Goal: Navigation & Orientation: Find specific page/section

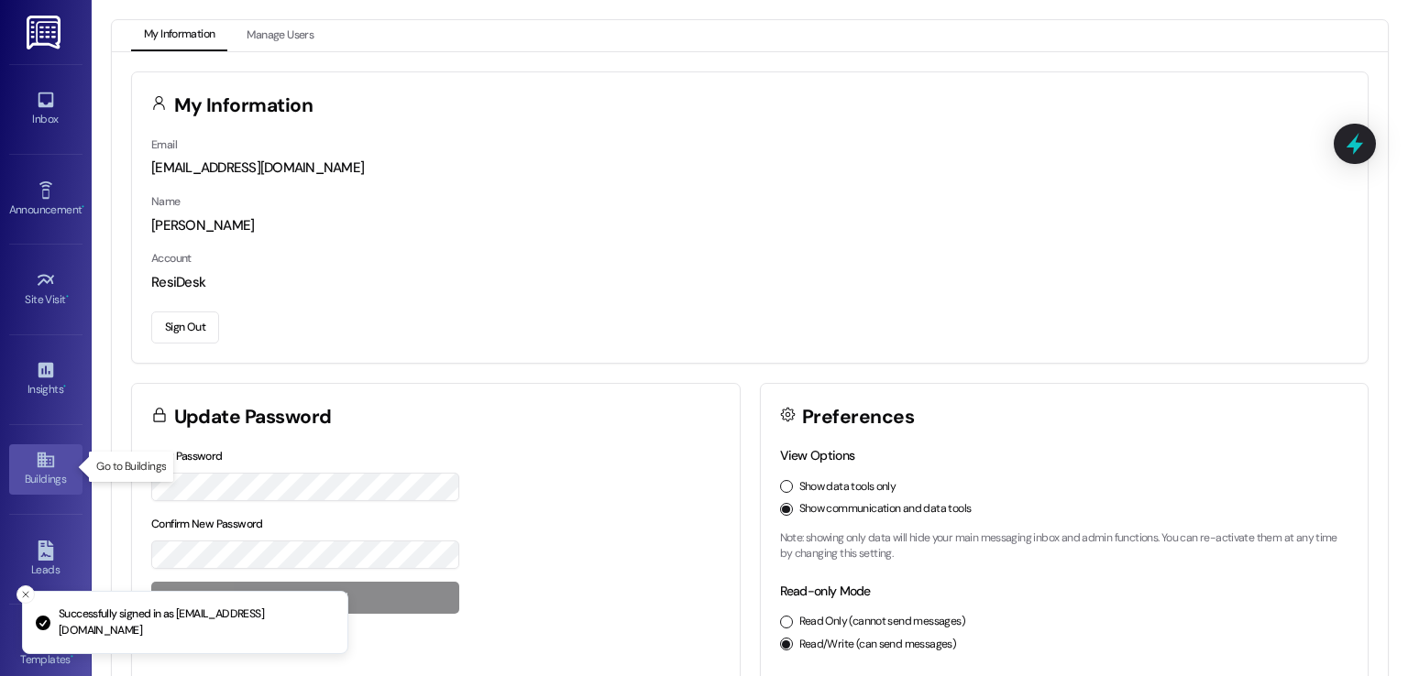
click at [36, 463] on icon at bounding box center [46, 460] width 20 height 20
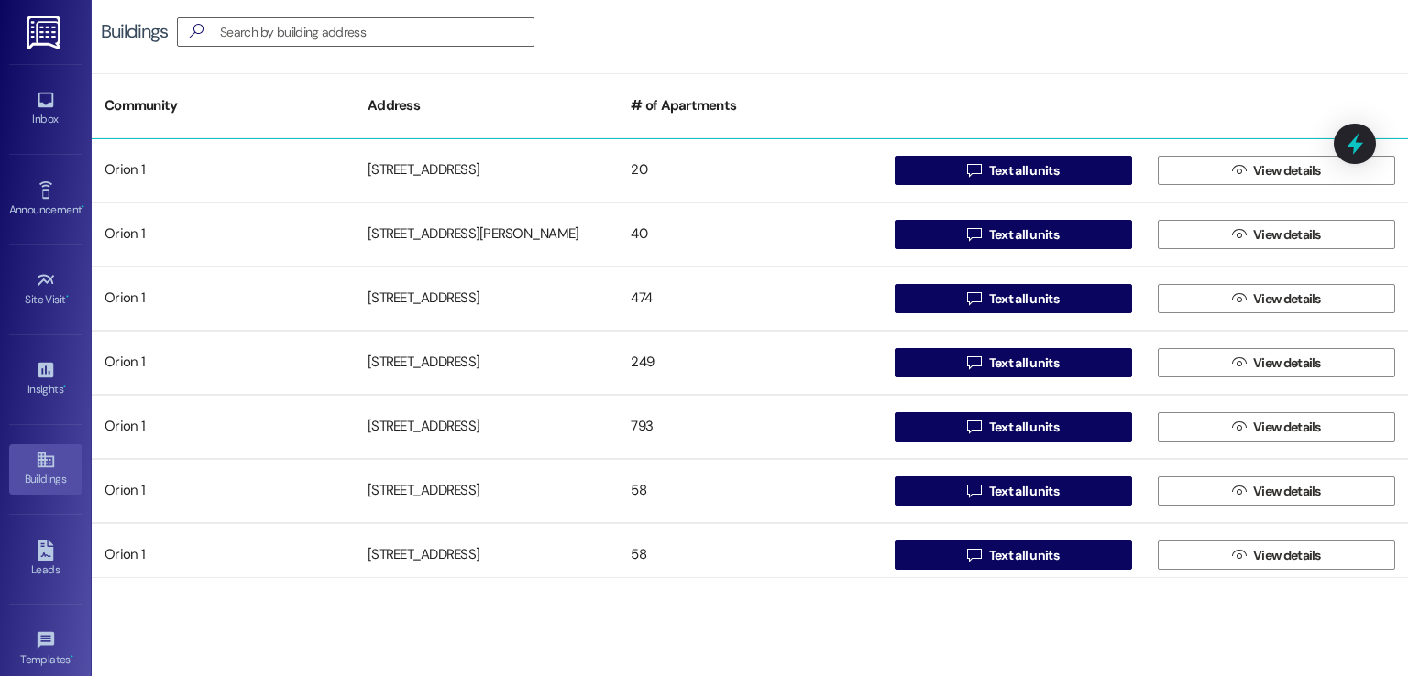
click at [400, 181] on div "[STREET_ADDRESS]" at bounding box center [486, 170] width 263 height 37
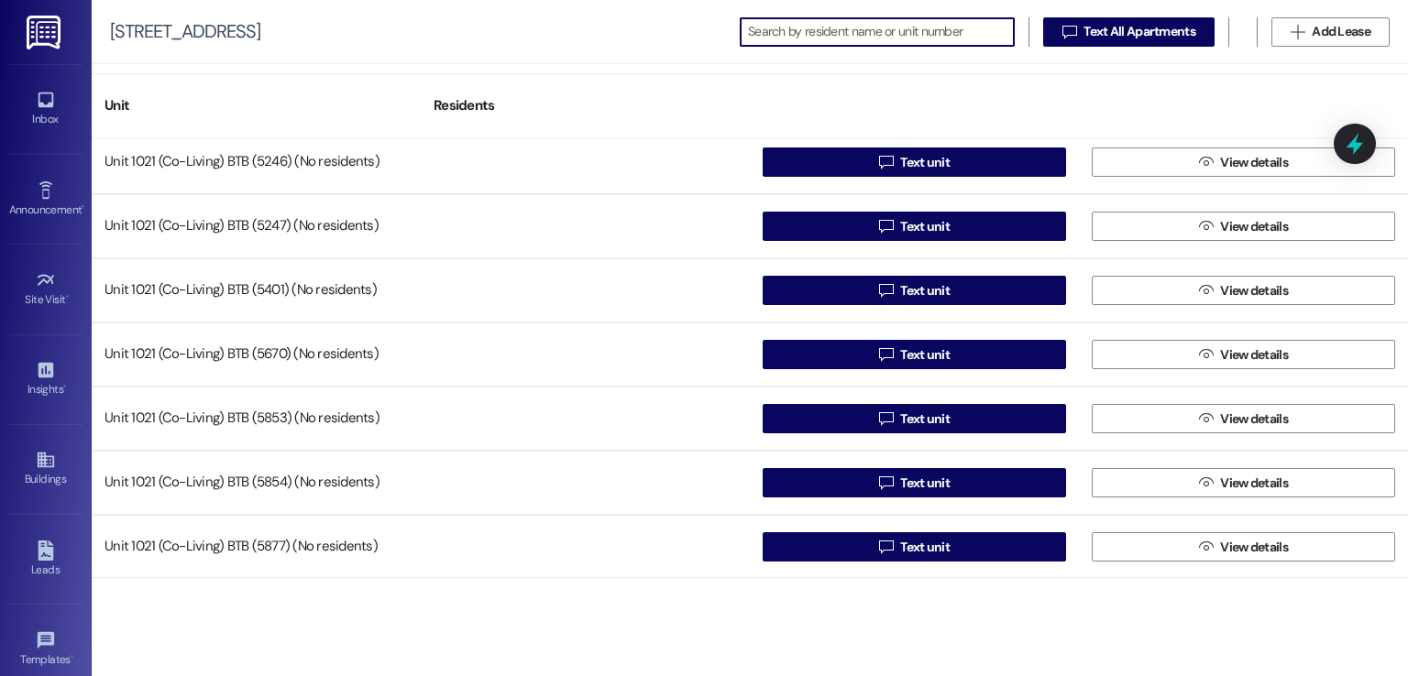
scroll to position [843, 0]
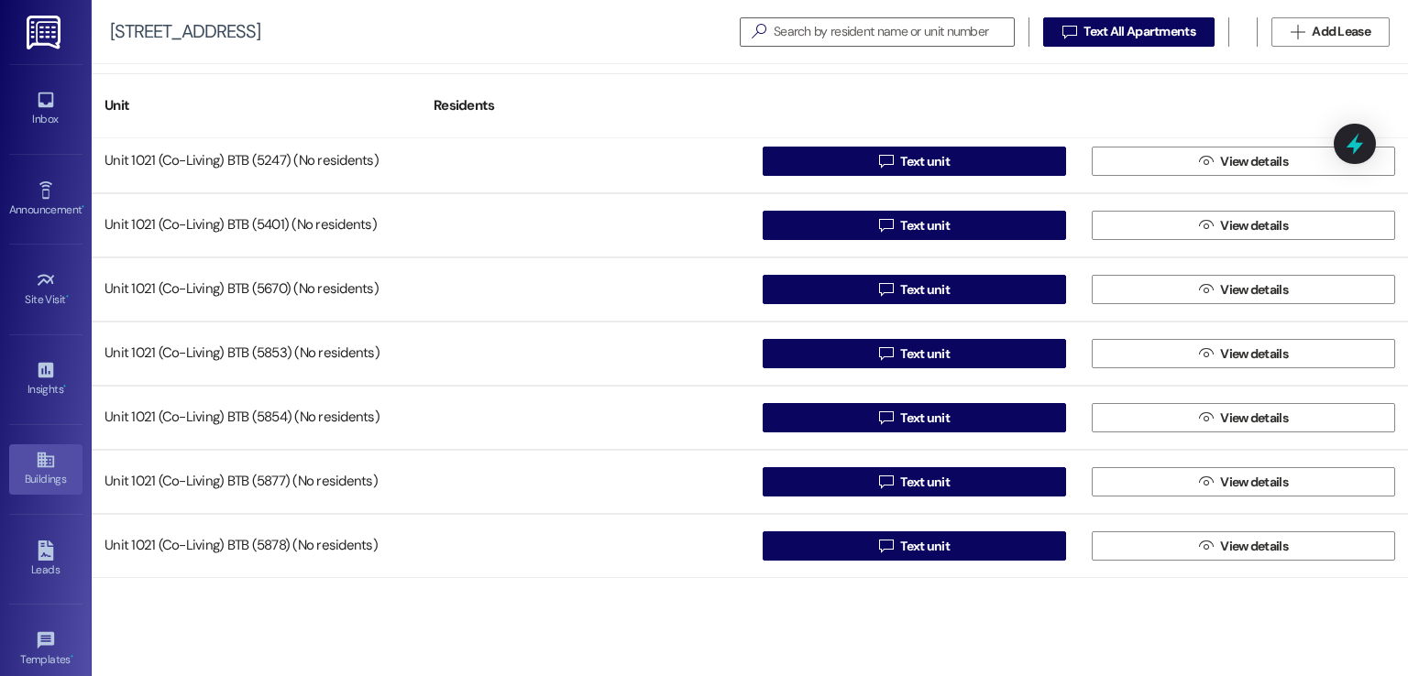
click at [43, 478] on div "Buildings" at bounding box center [46, 479] width 92 height 18
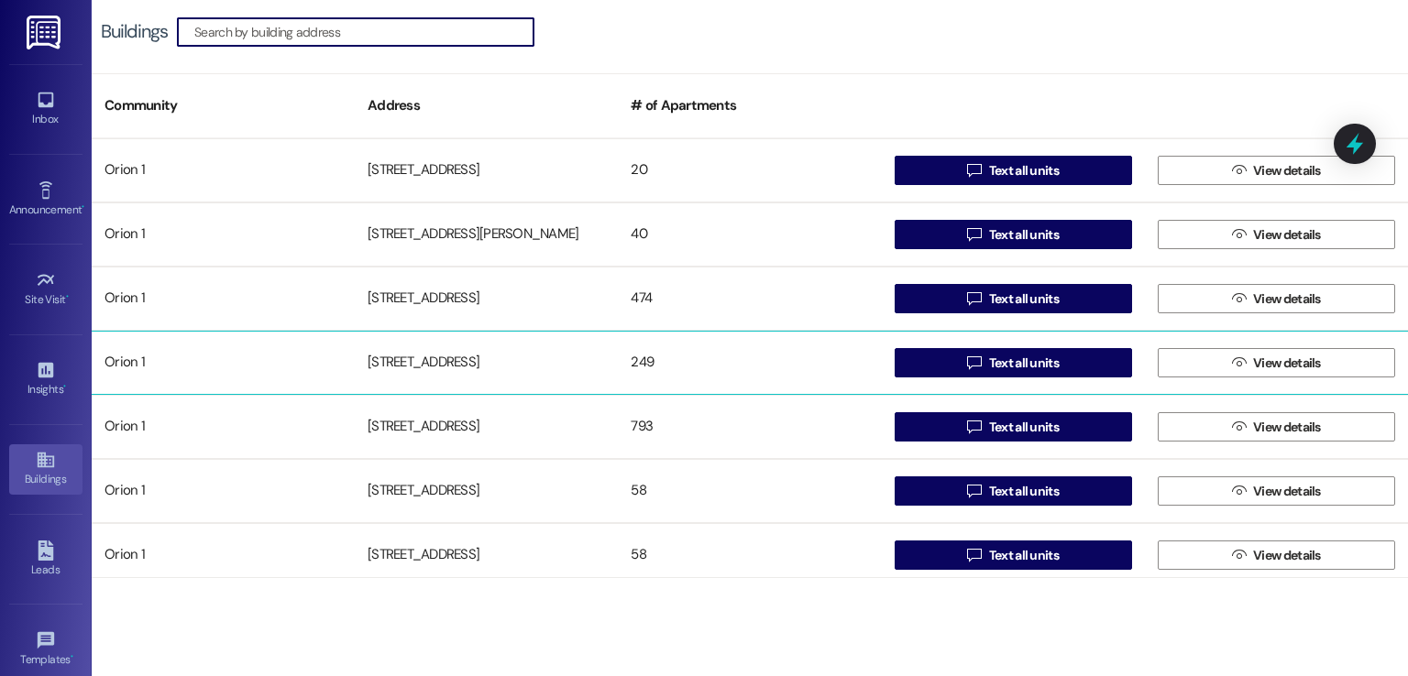
click at [245, 365] on div "Orion 1" at bounding box center [223, 363] width 263 height 37
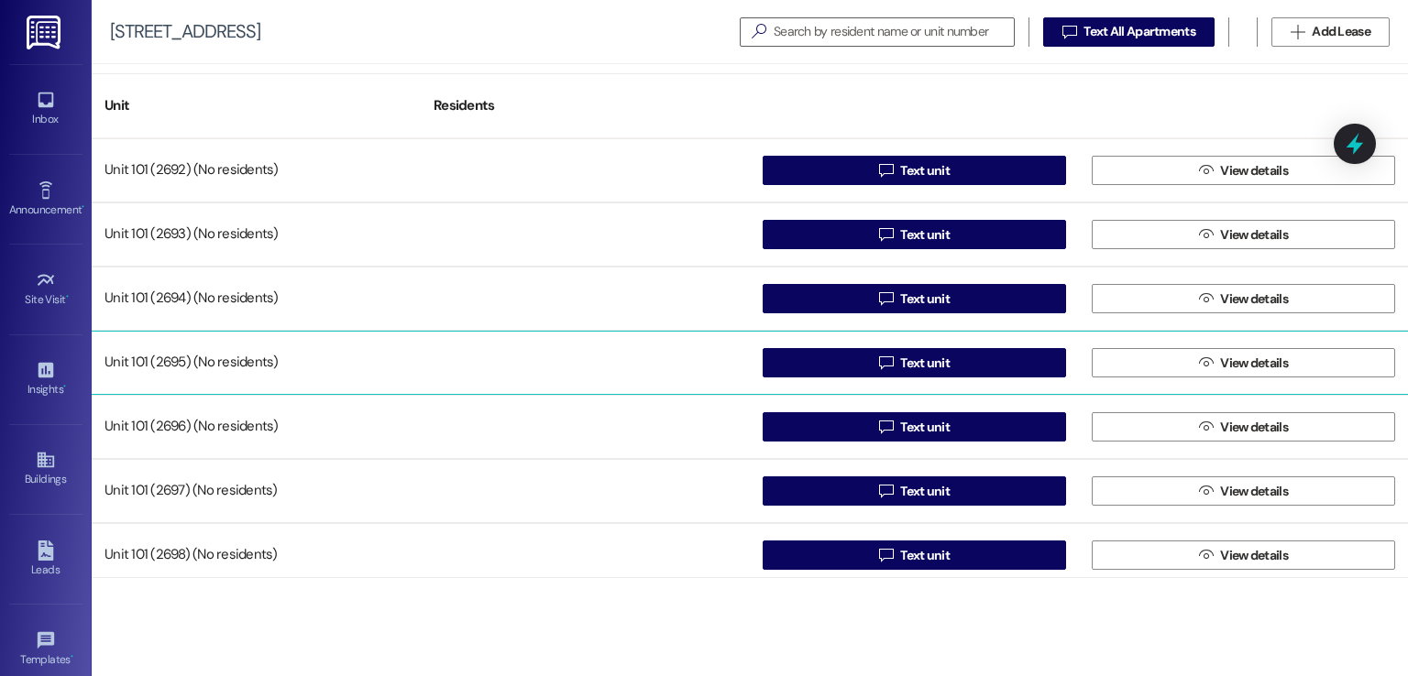
click at [421, 357] on div at bounding box center [585, 363] width 329 height 37
